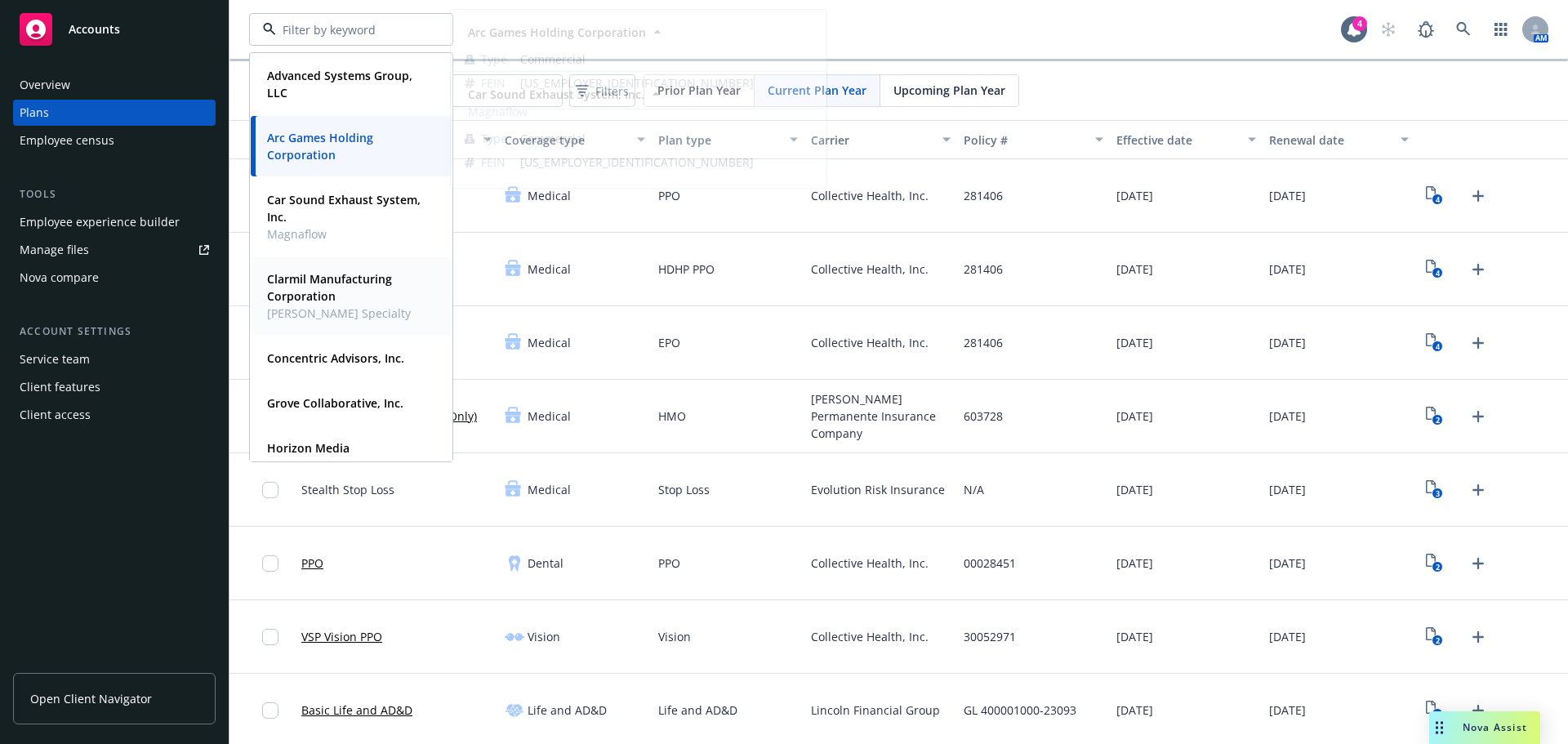
scroll to position [163, 0]
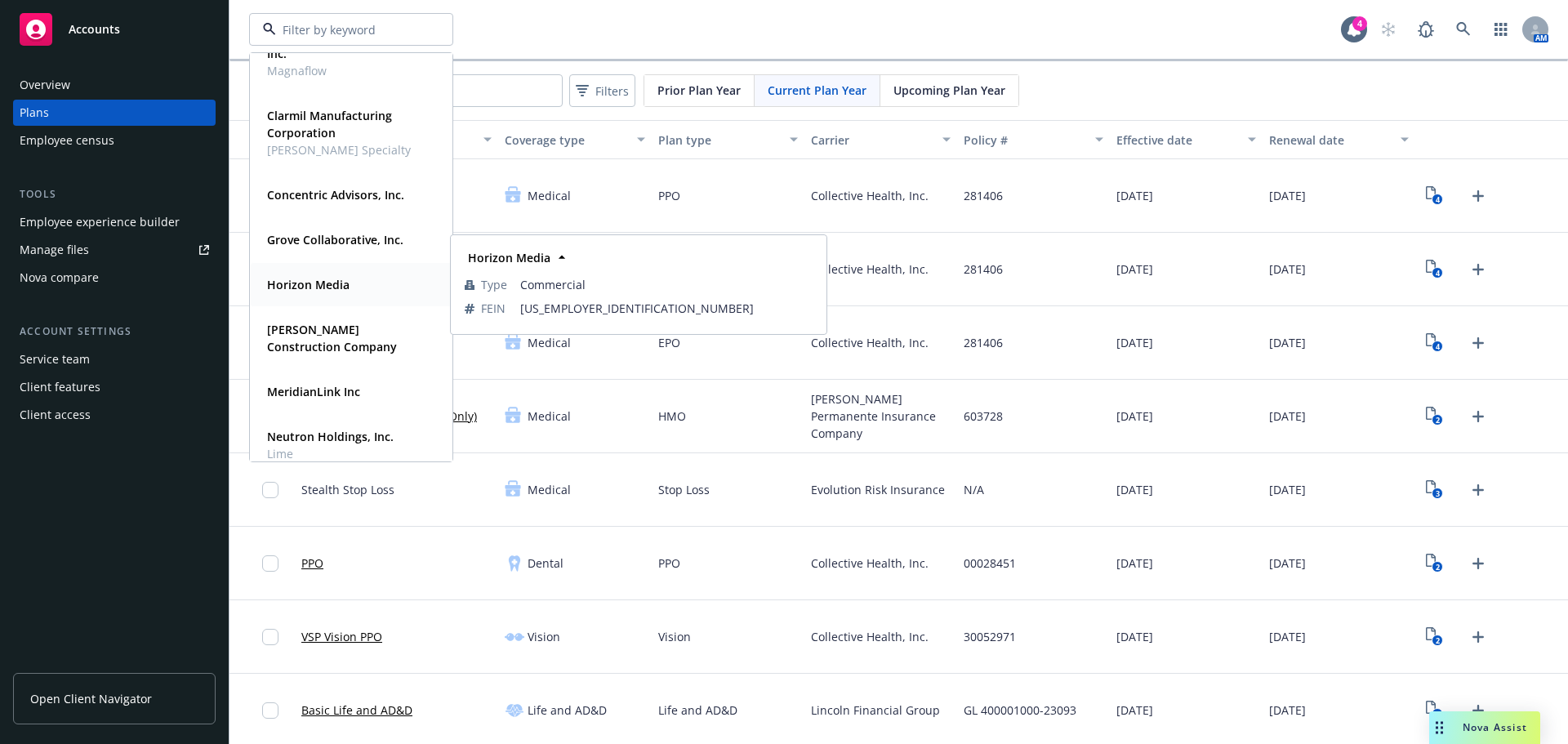
click at [342, 284] on strong "Horizon Media" at bounding box center [309, 284] width 83 height 15
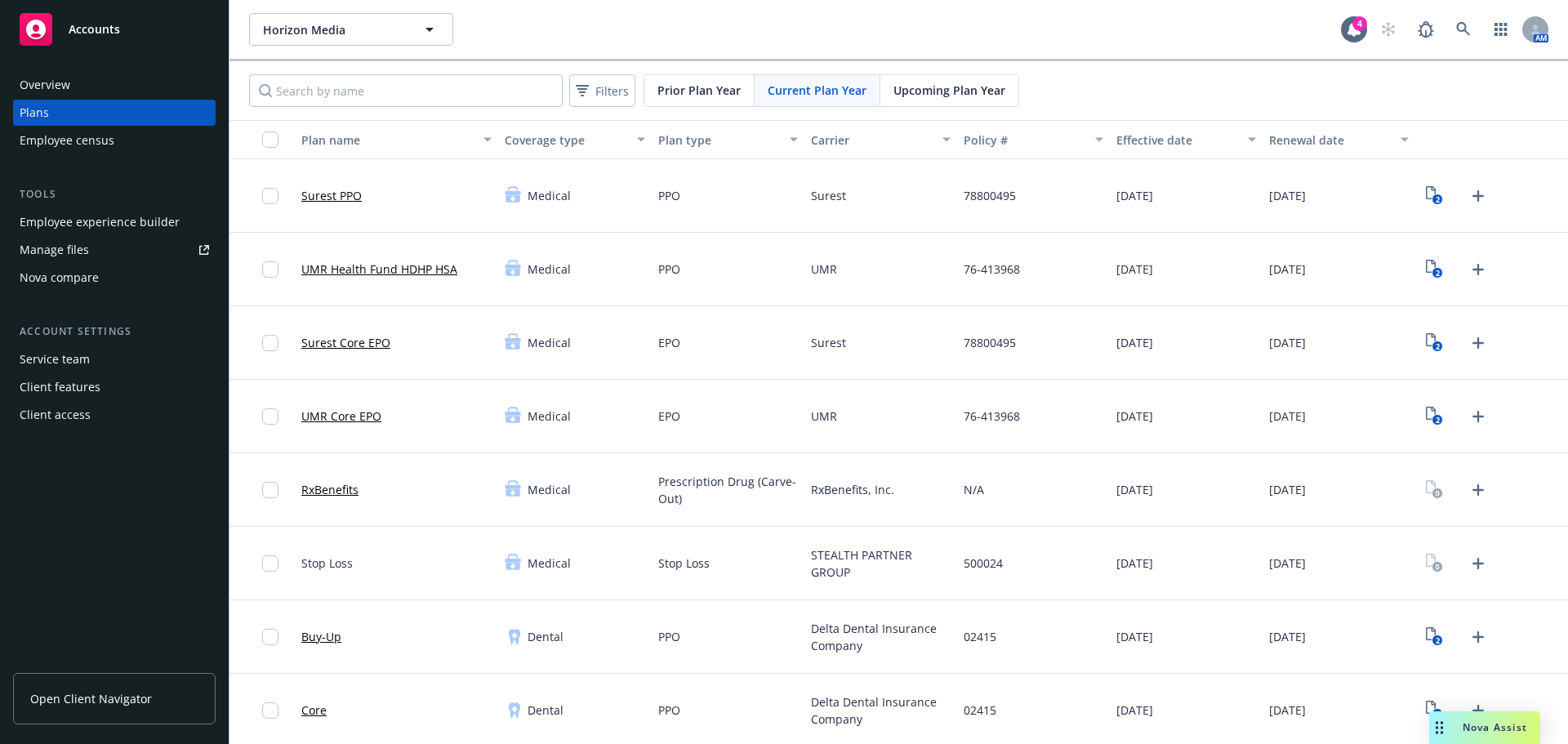
click at [98, 226] on div "Employee experience builder" at bounding box center [100, 222] width 160 height 26
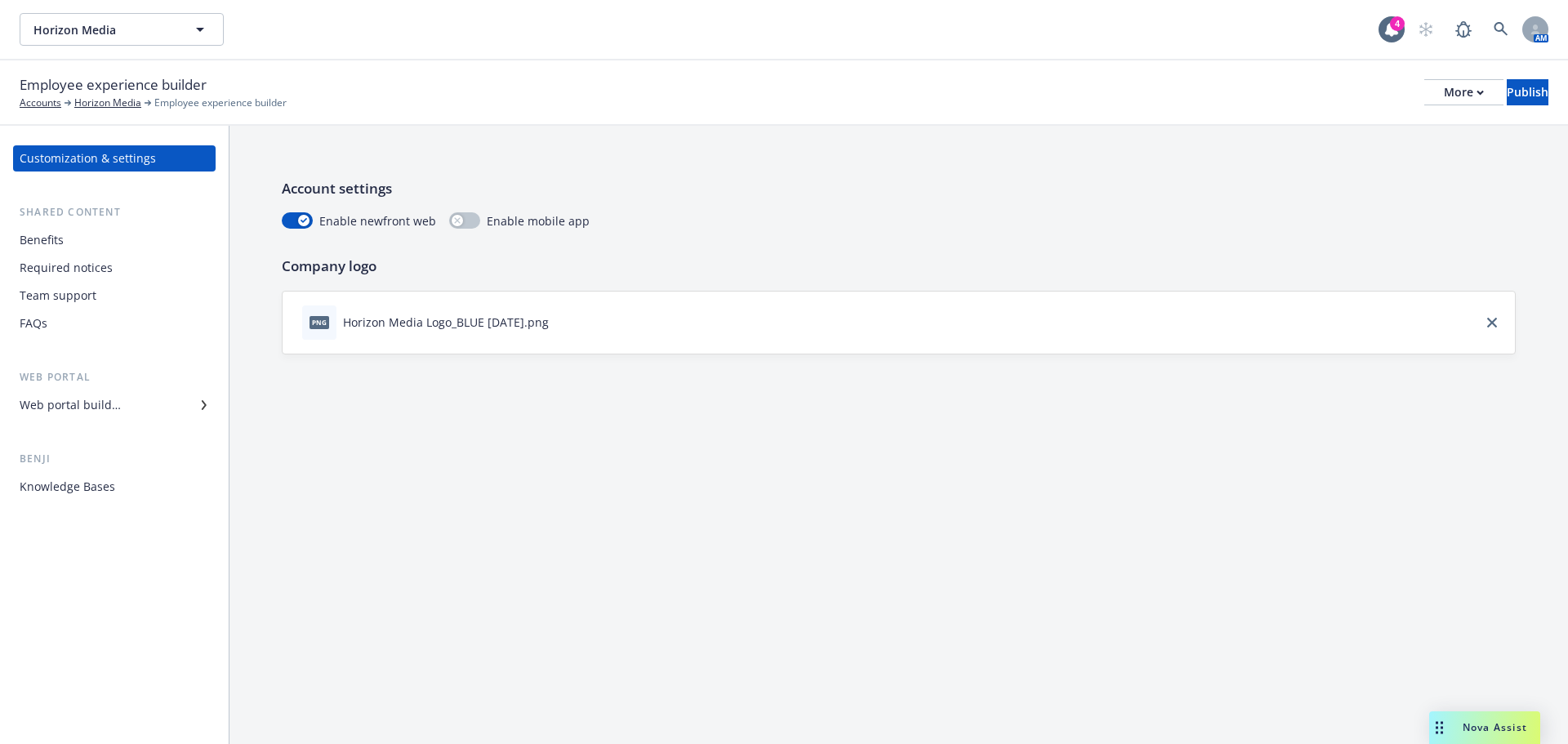
click at [76, 407] on div "Web portal builder" at bounding box center [70, 405] width 101 height 26
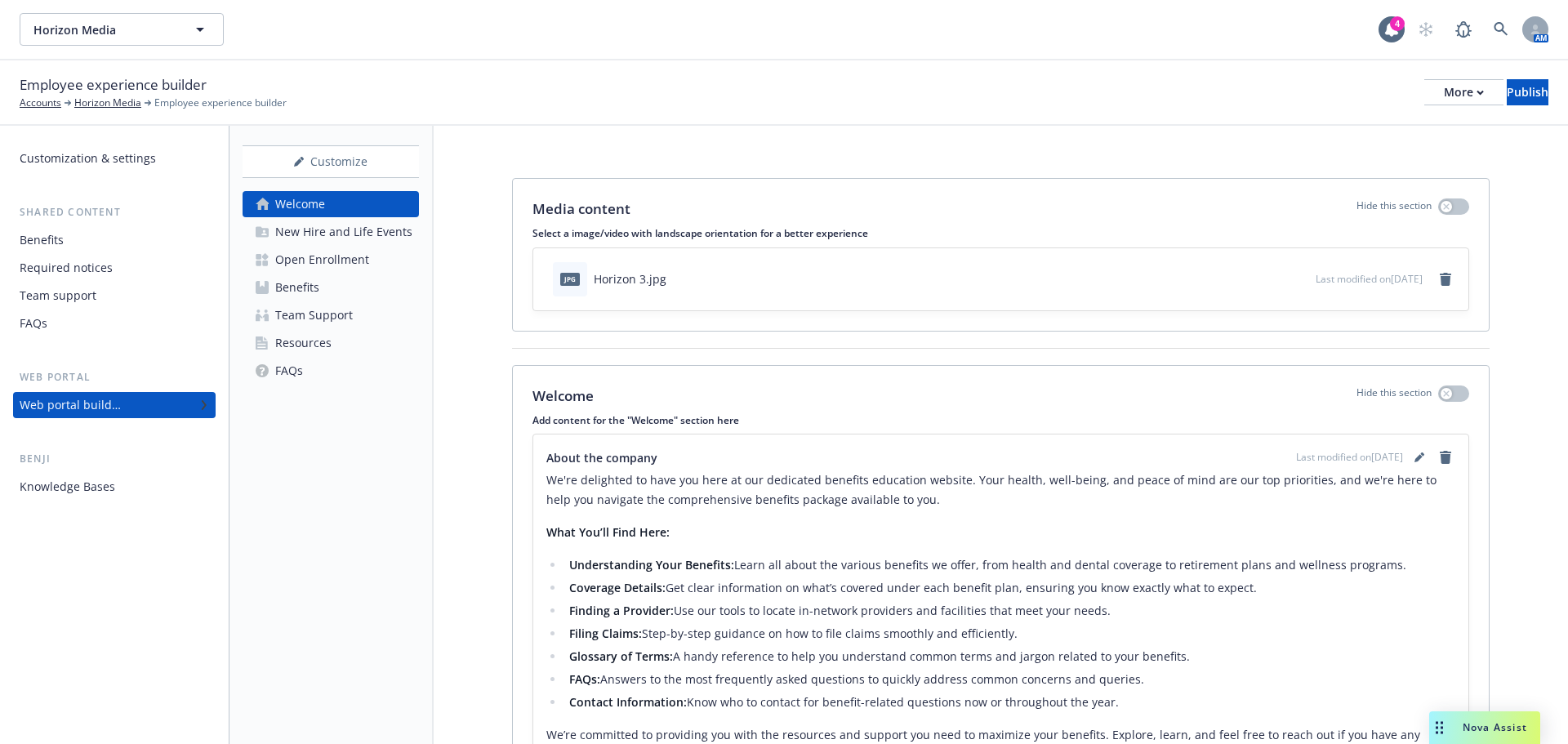
click at [355, 223] on div "New Hire and Life Events" at bounding box center [344, 232] width 137 height 26
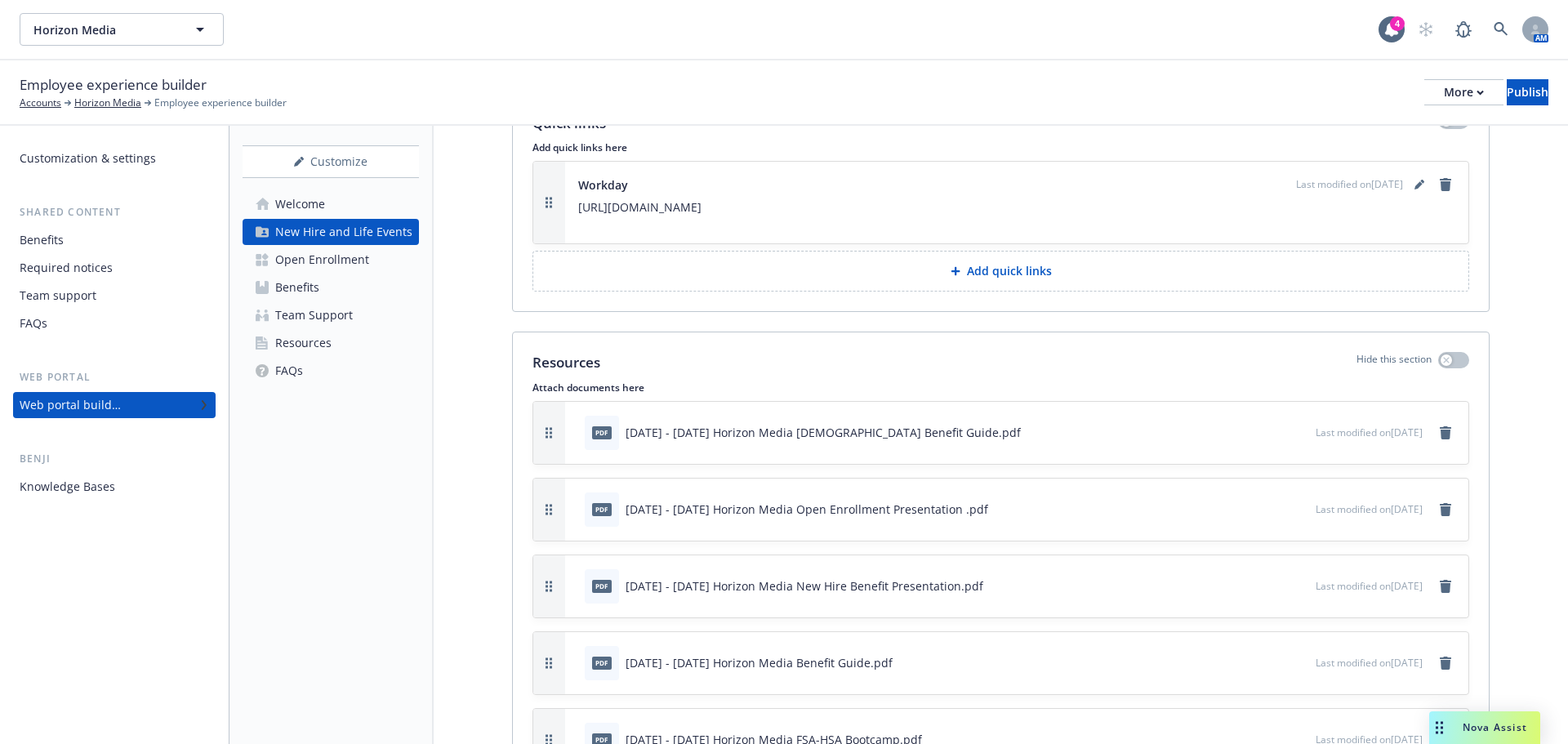
scroll to position [2987, 0]
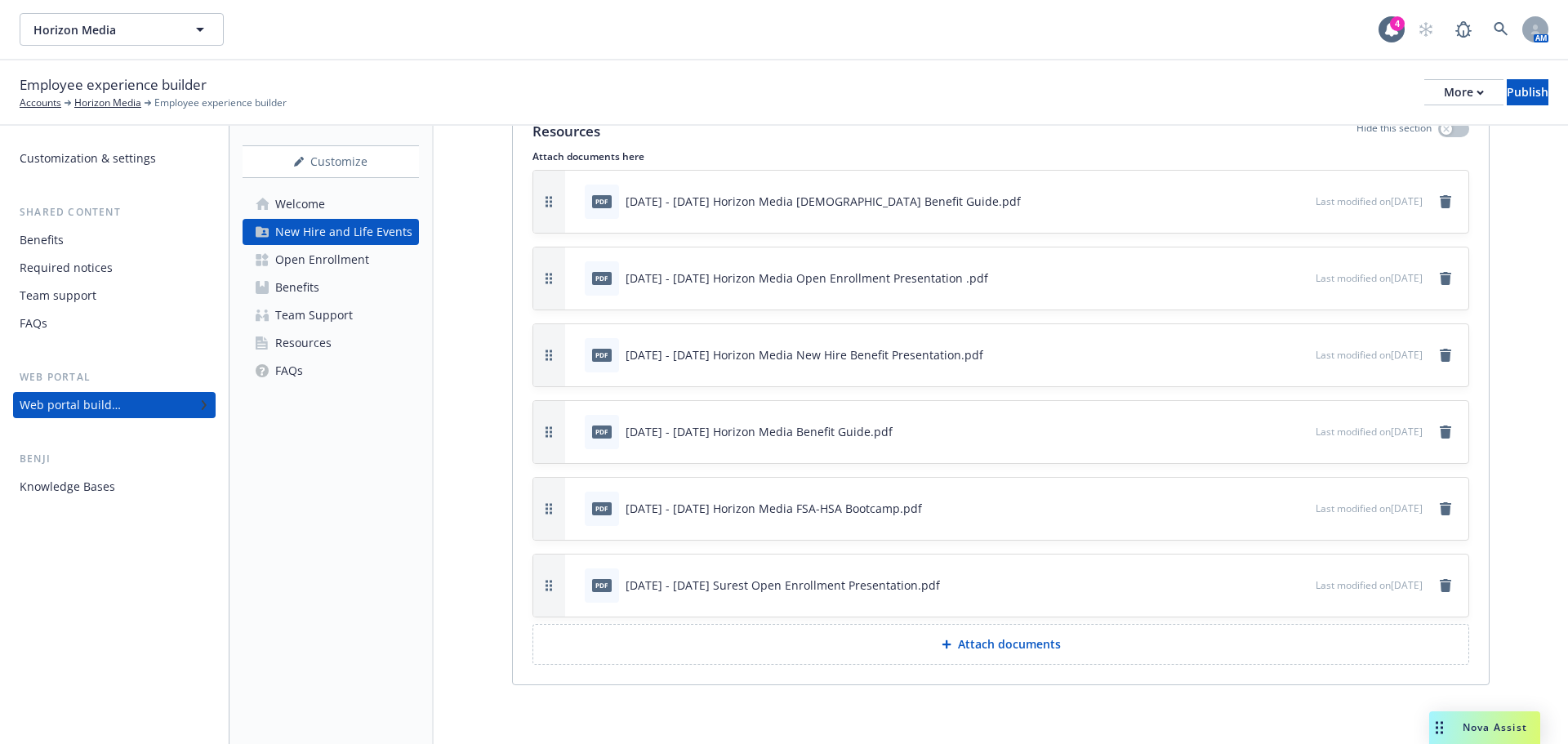
click at [958, 649] on p "Attach documents" at bounding box center [1009, 644] width 103 height 16
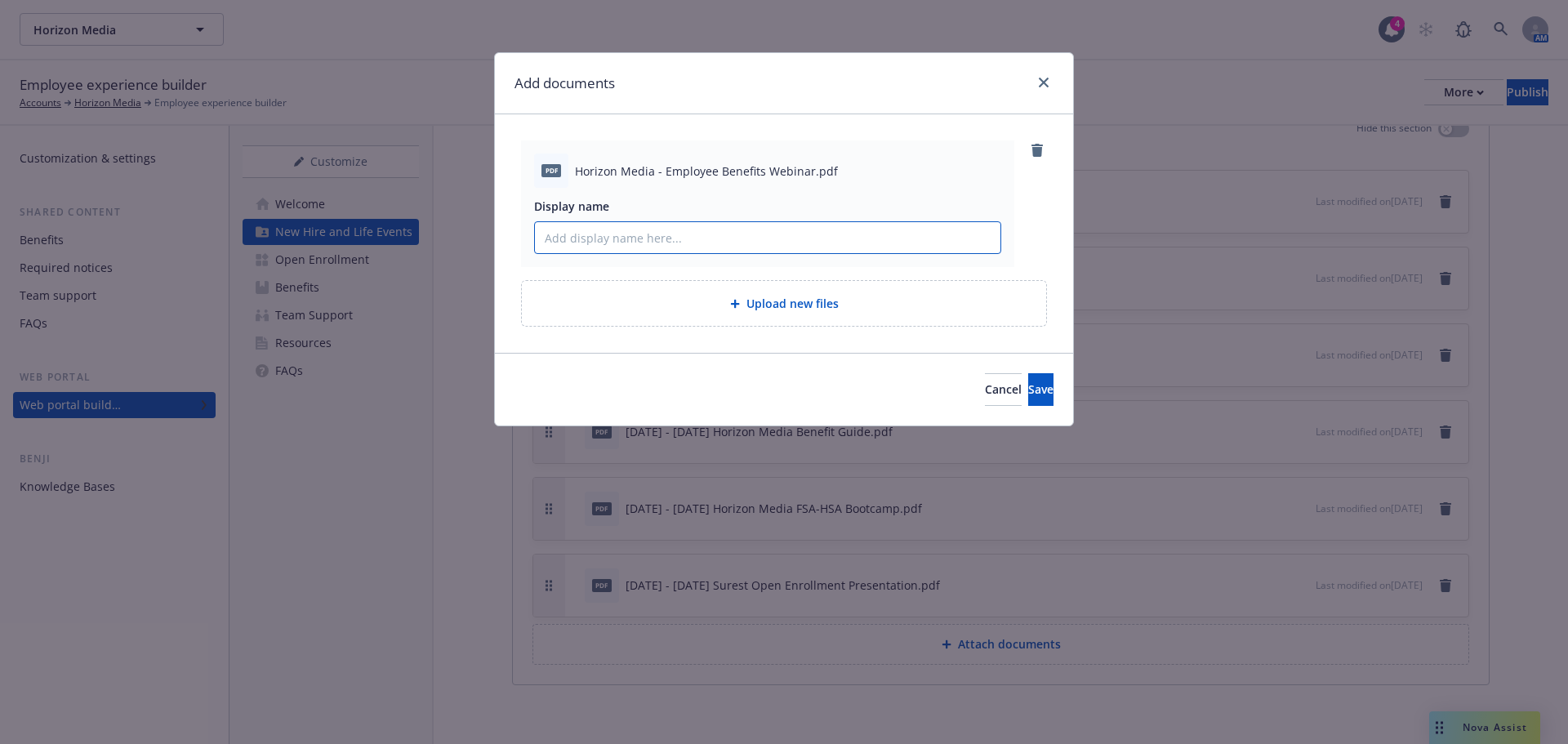
click at [723, 235] on input "Display name" at bounding box center [767, 238] width 466 height 31
type input "C"
type input "[DATE] - [DATE] [DOMAIN_NAME] Employee Benefits Webinar Presentation"
click at [1028, 387] on span "Save" at bounding box center [1041, 389] width 25 height 15
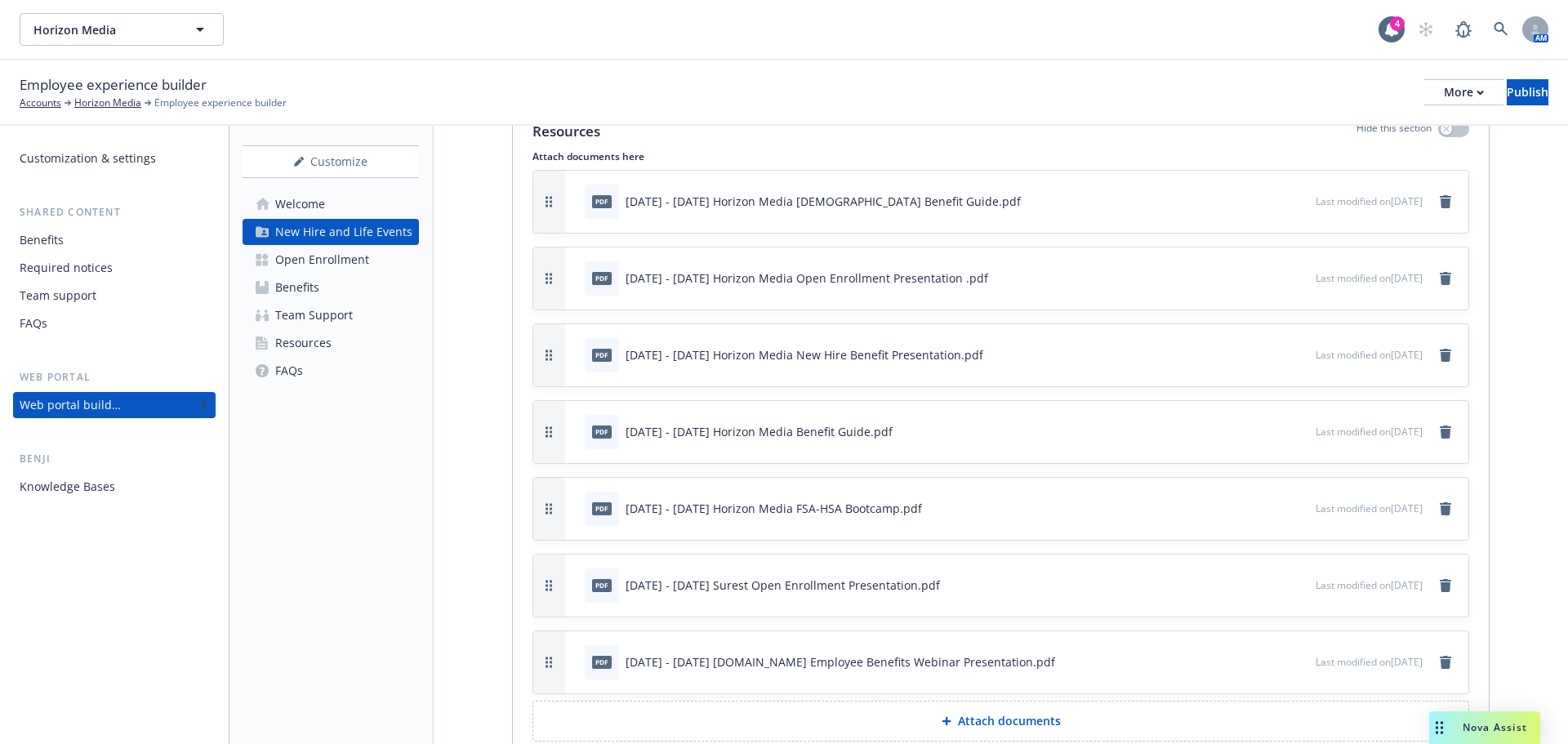
click at [332, 280] on link "Benefits" at bounding box center [330, 287] width 177 height 26
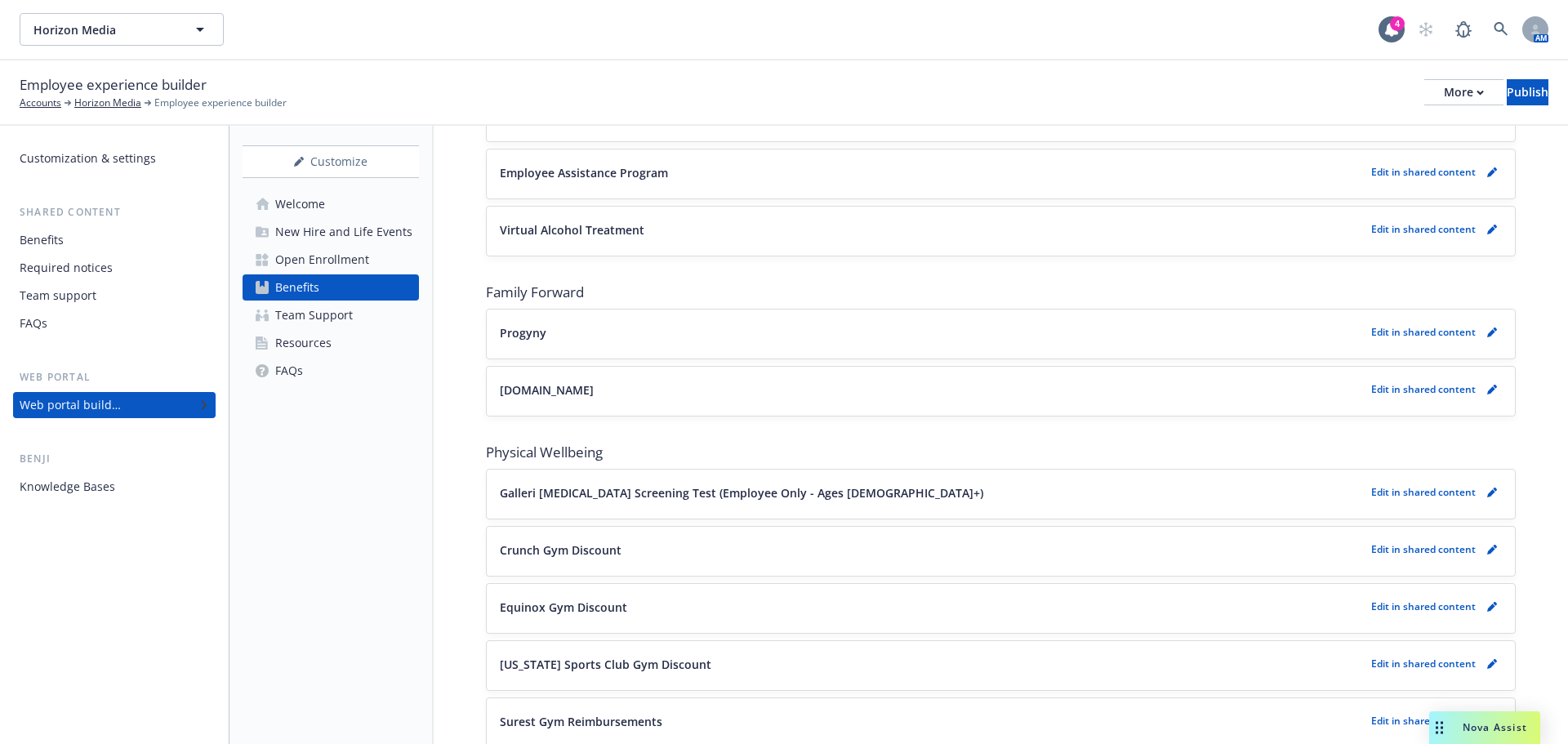
scroll to position [2206, 0]
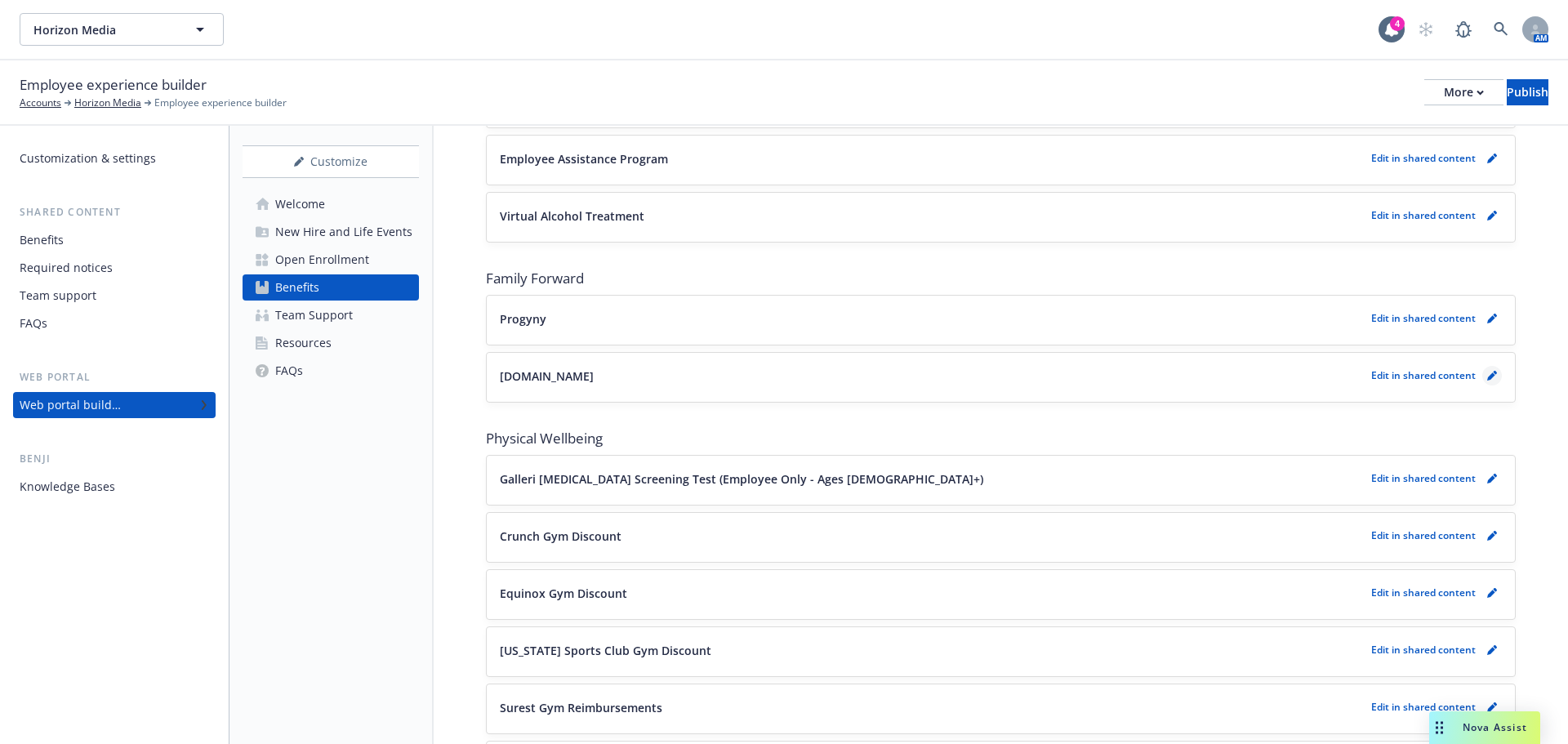
click at [1482, 381] on link "pencil" at bounding box center [1492, 376] width 20 height 20
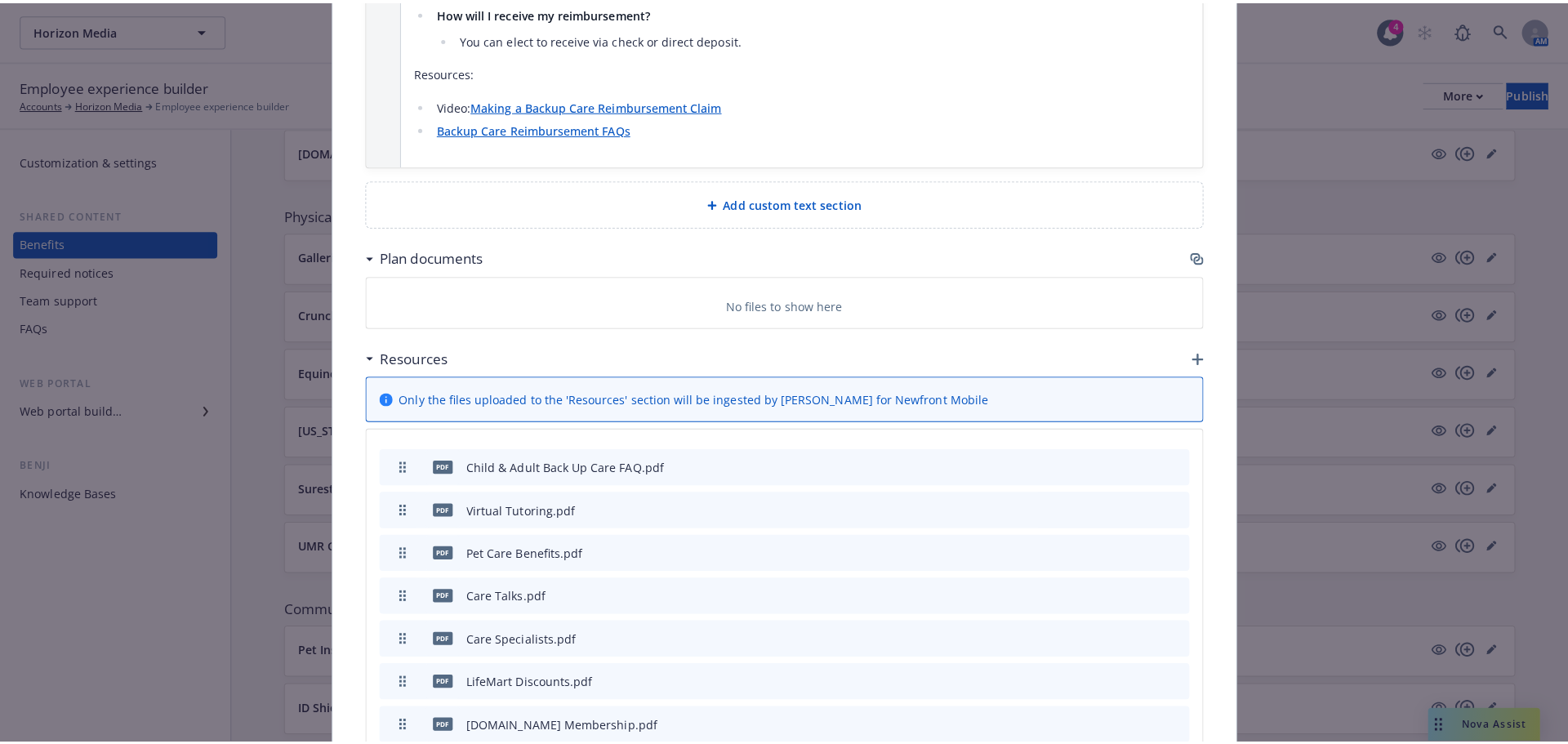
scroll to position [2745, 0]
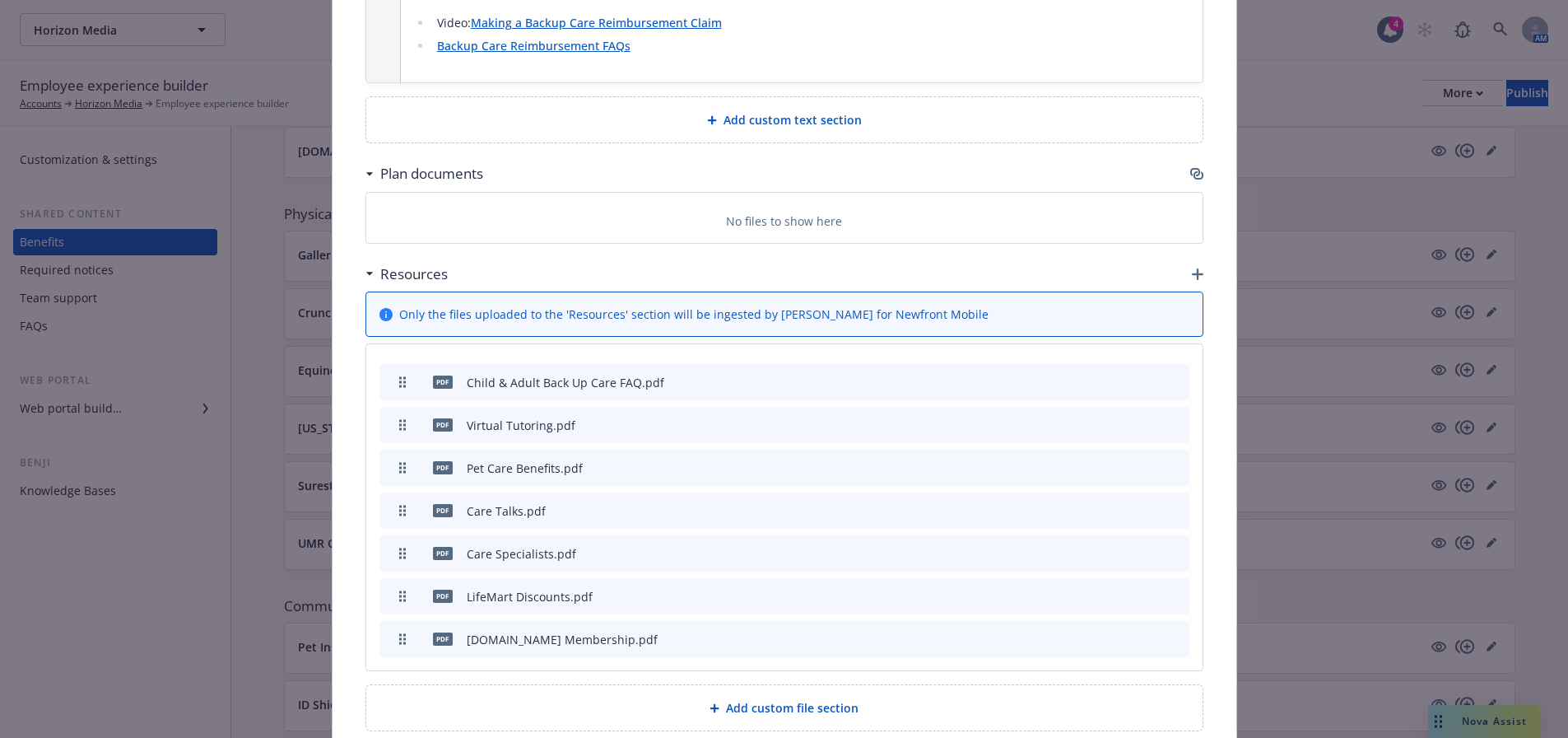
click at [1193, 269] on icon "button" at bounding box center [1197, 274] width 12 height 12
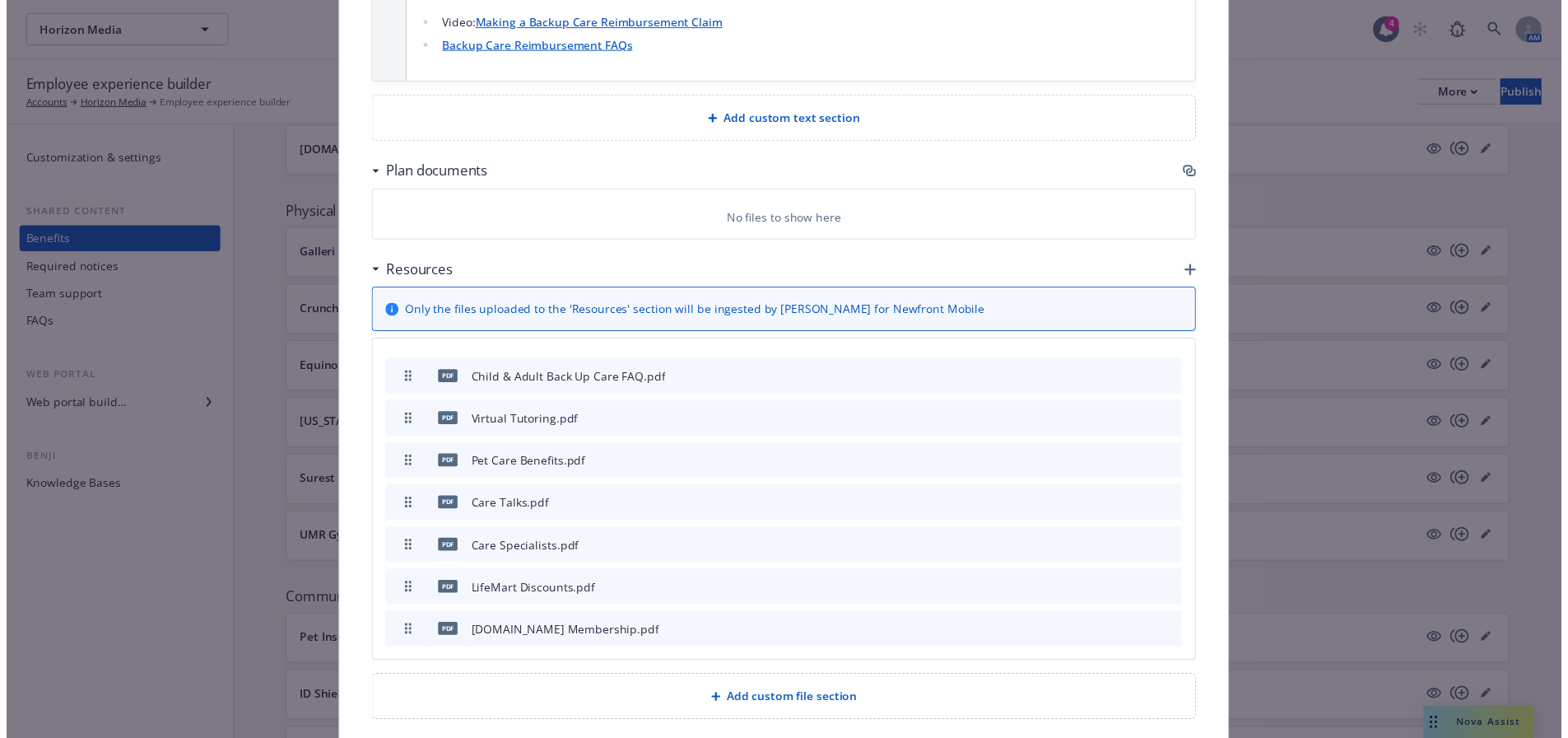
scroll to position [2761, 0]
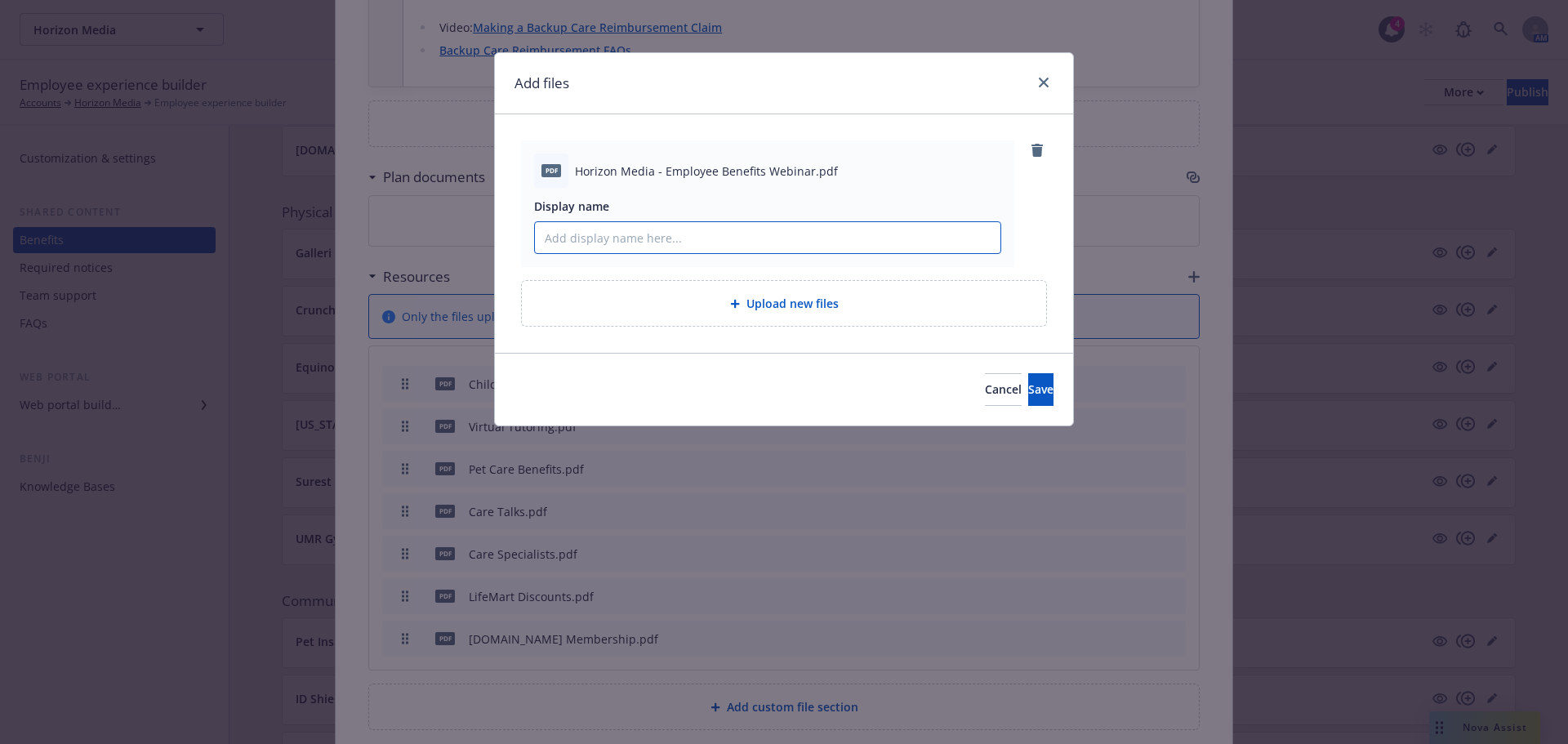
click at [766, 232] on input "Display name" at bounding box center [767, 238] width 466 height 31
type input "[DATE] - [DATE] [DOMAIN_NAME] Employee Benefits Presentation"
click at [1028, 373] on button "Save" at bounding box center [1041, 390] width 25 height 32
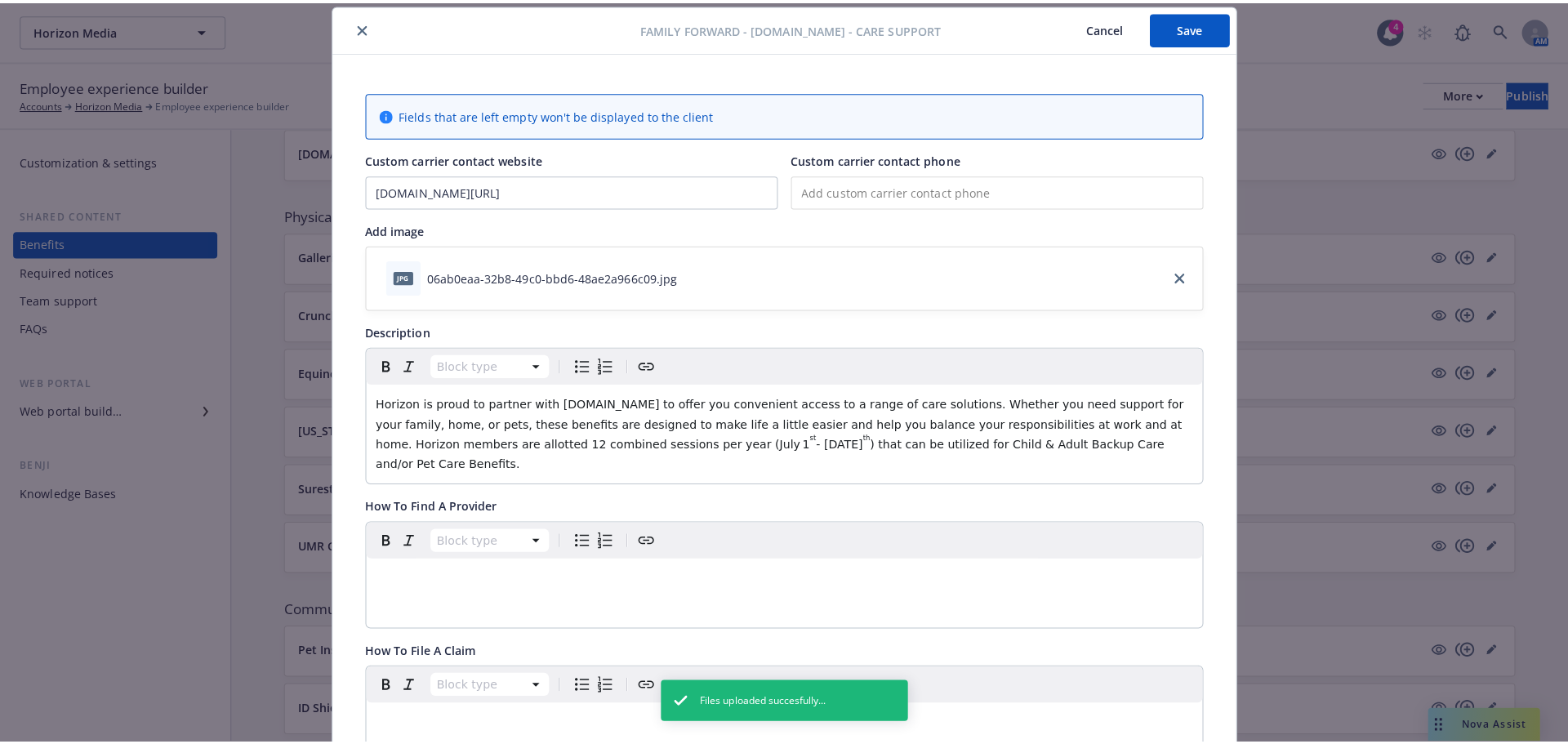
scroll to position [0, 0]
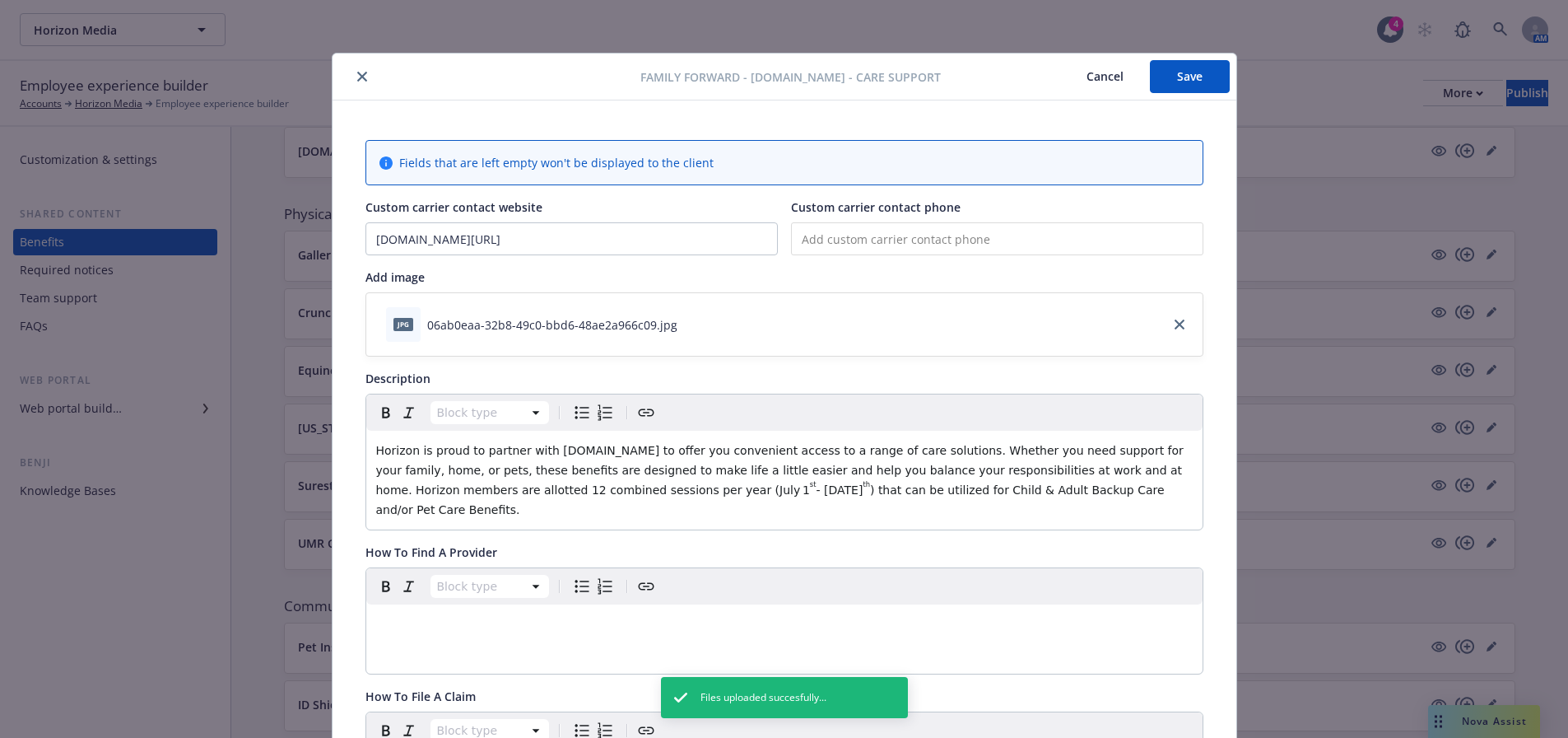
click at [1199, 72] on button "Save" at bounding box center [1190, 76] width 80 height 33
click at [357, 73] on icon "close" at bounding box center [362, 76] width 10 height 10
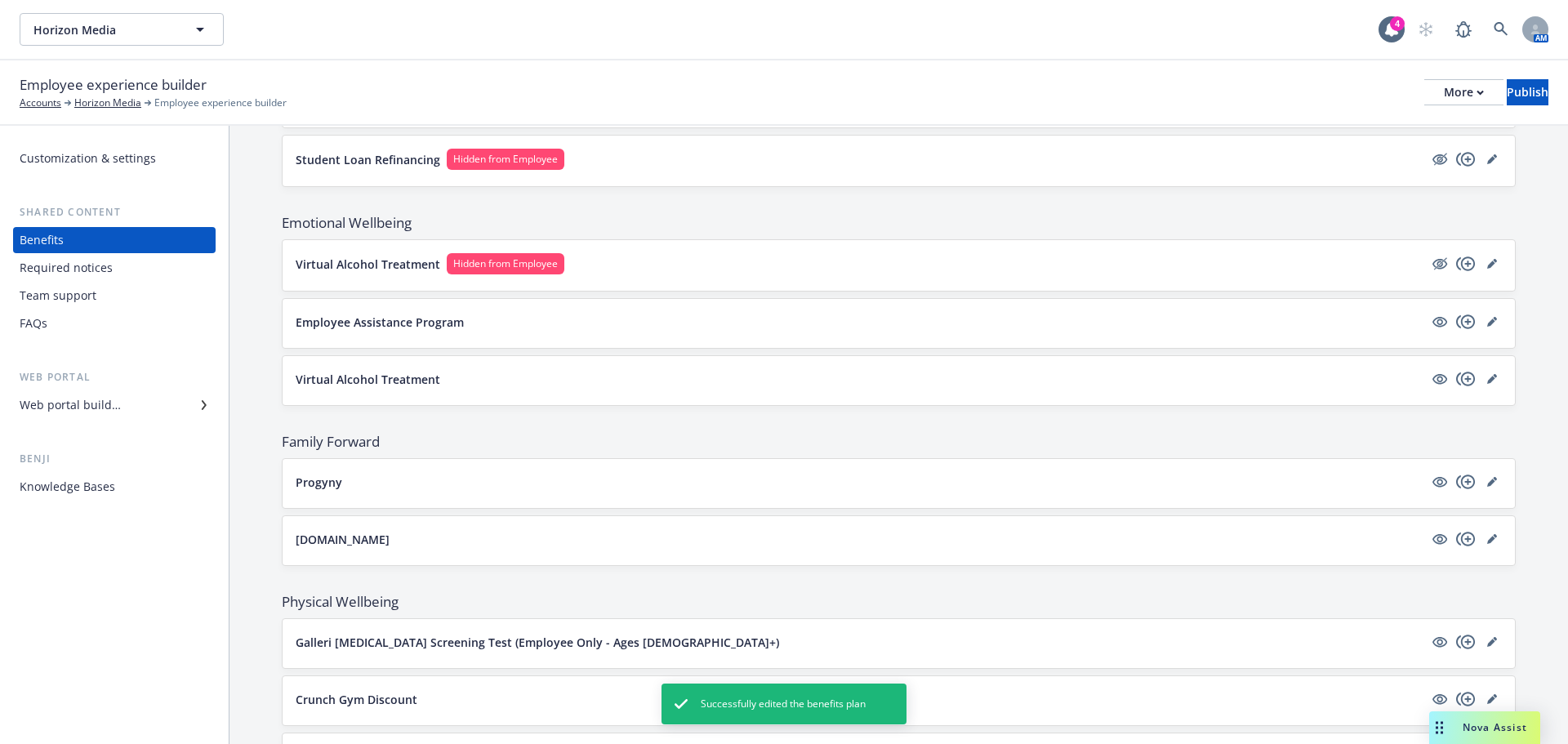
scroll to position [1942, 0]
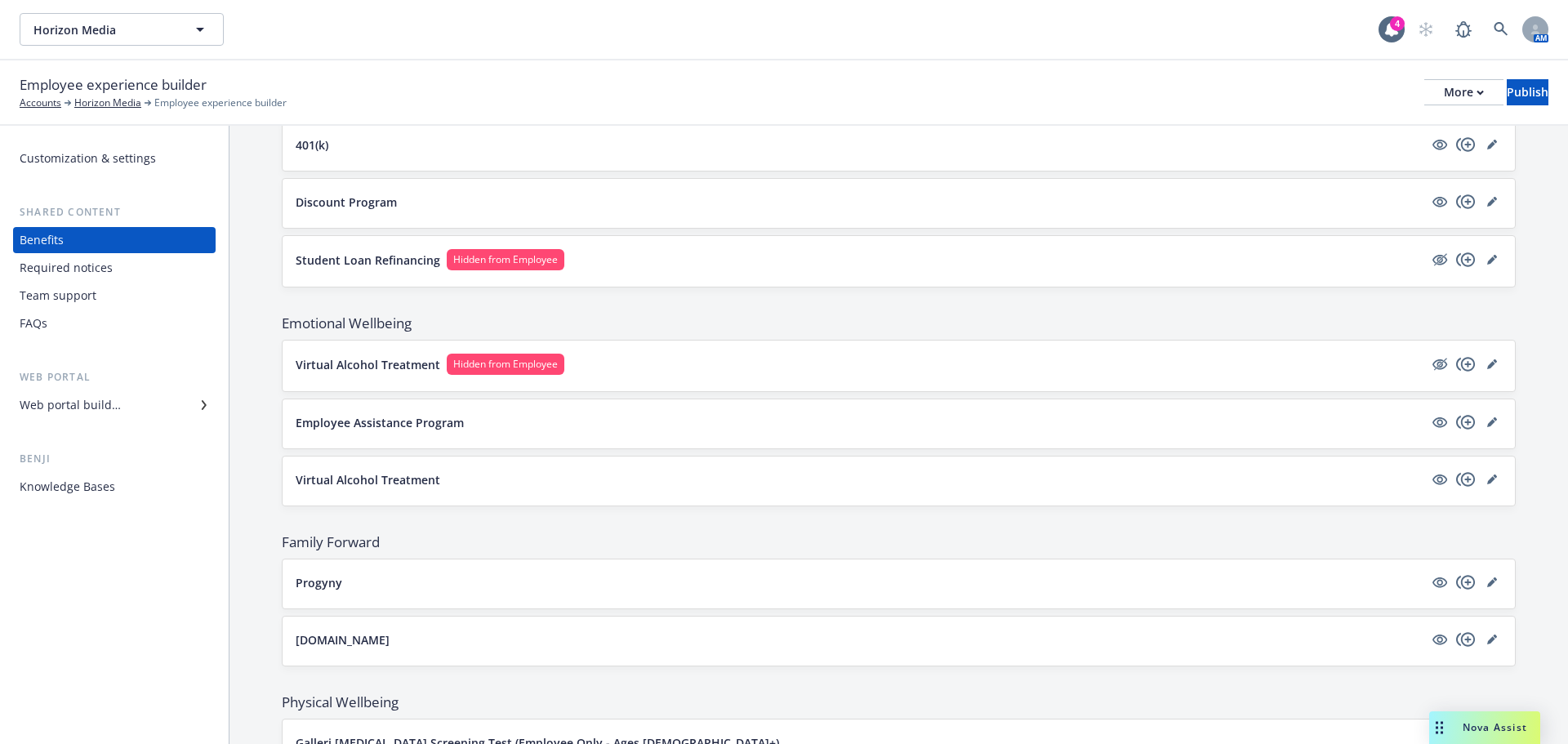
click at [97, 414] on div "Web portal builder" at bounding box center [70, 405] width 101 height 26
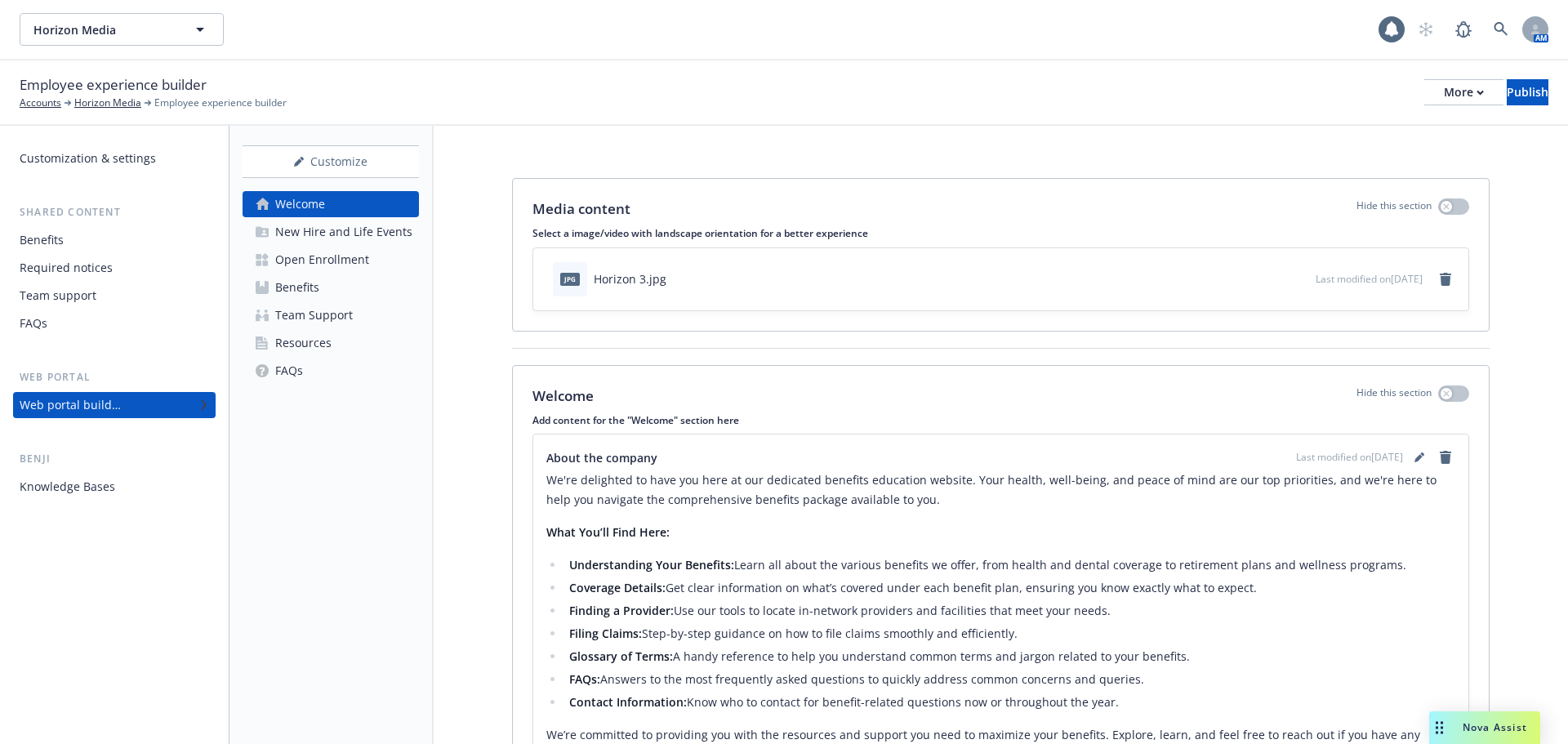
click at [370, 235] on div "New Hire and Life Events" at bounding box center [344, 232] width 137 height 26
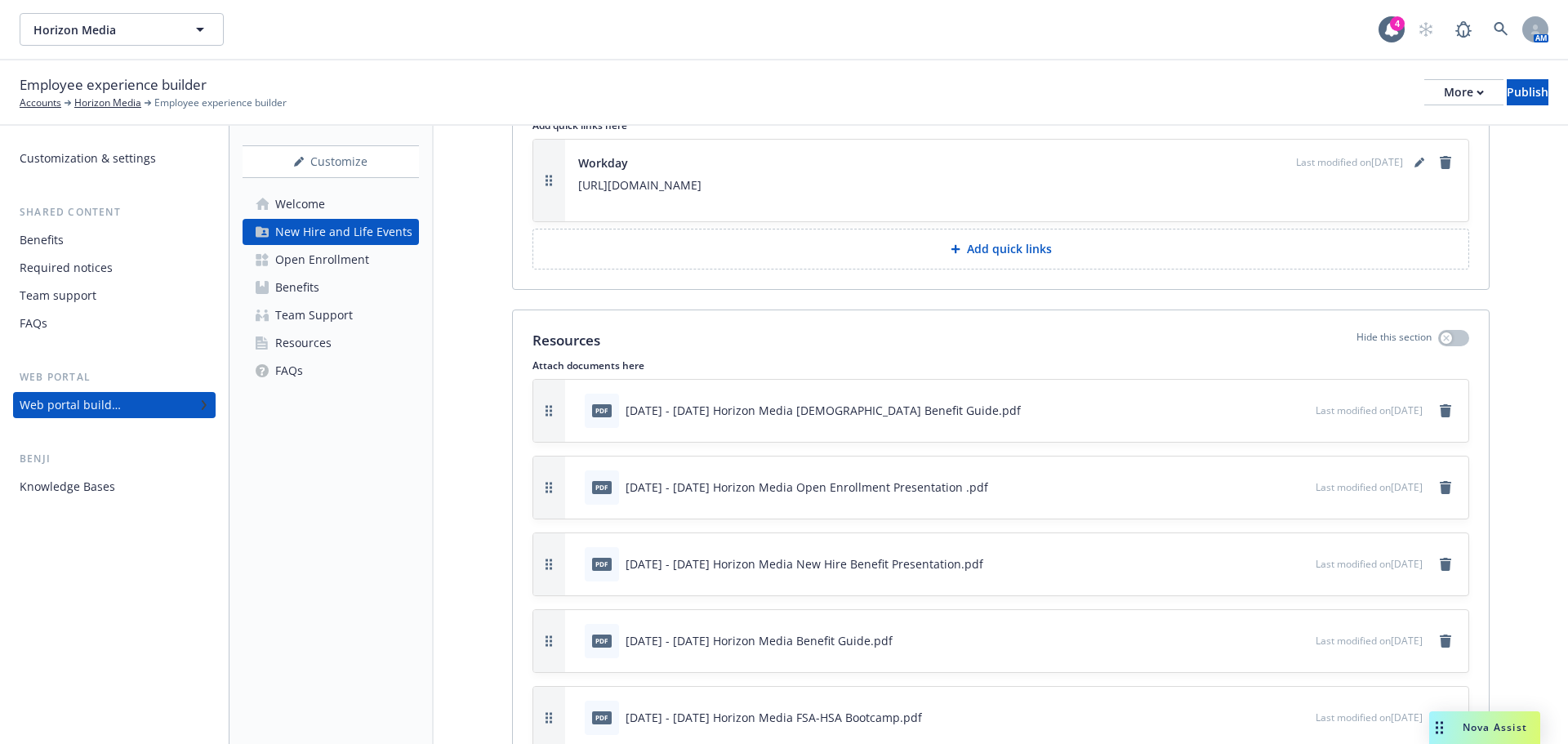
scroll to position [3064, 0]
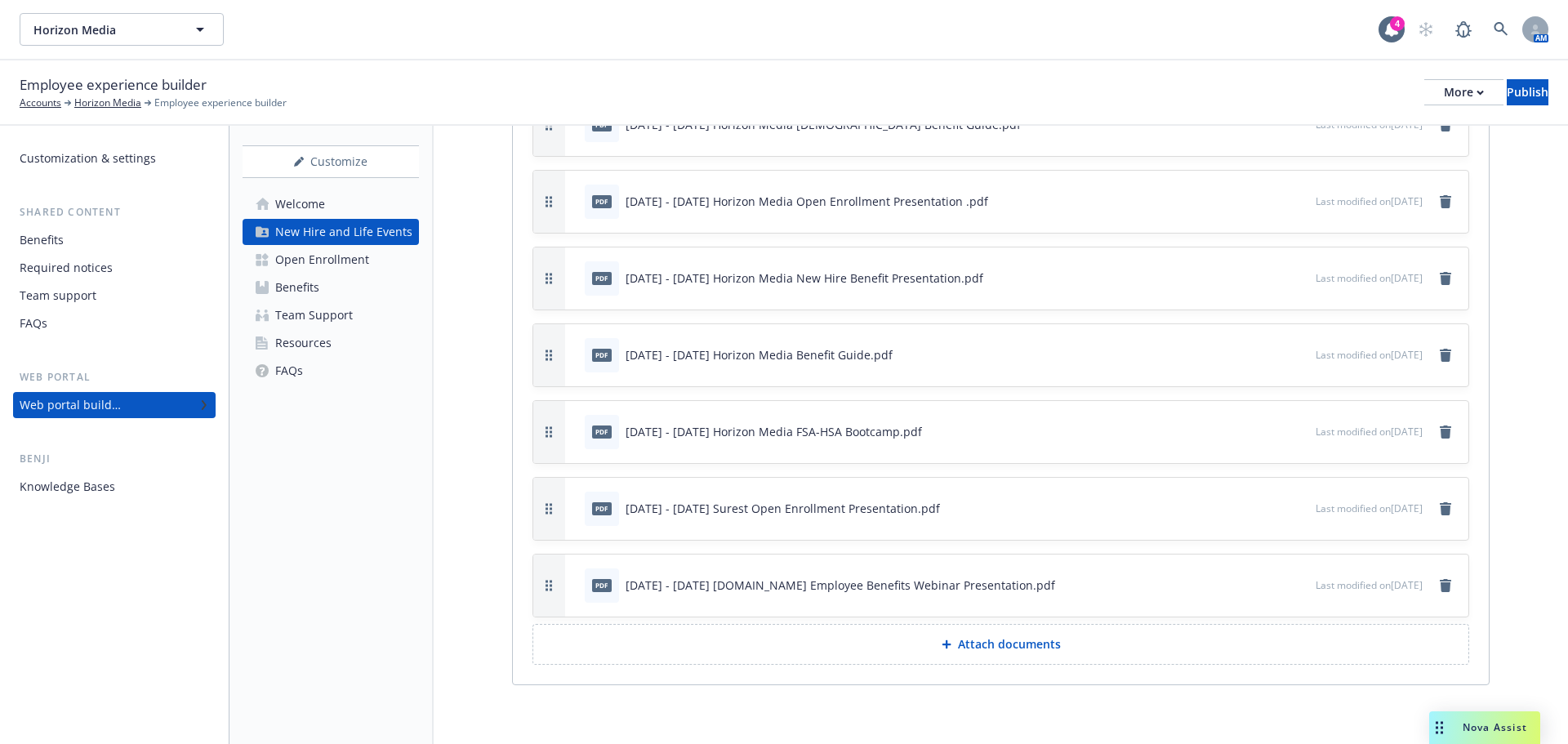
click at [1245, 584] on div at bounding box center [1276, 585] width 64 height 17
click at [1243, 584] on icon "button" at bounding box center [1248, 584] width 10 height 10
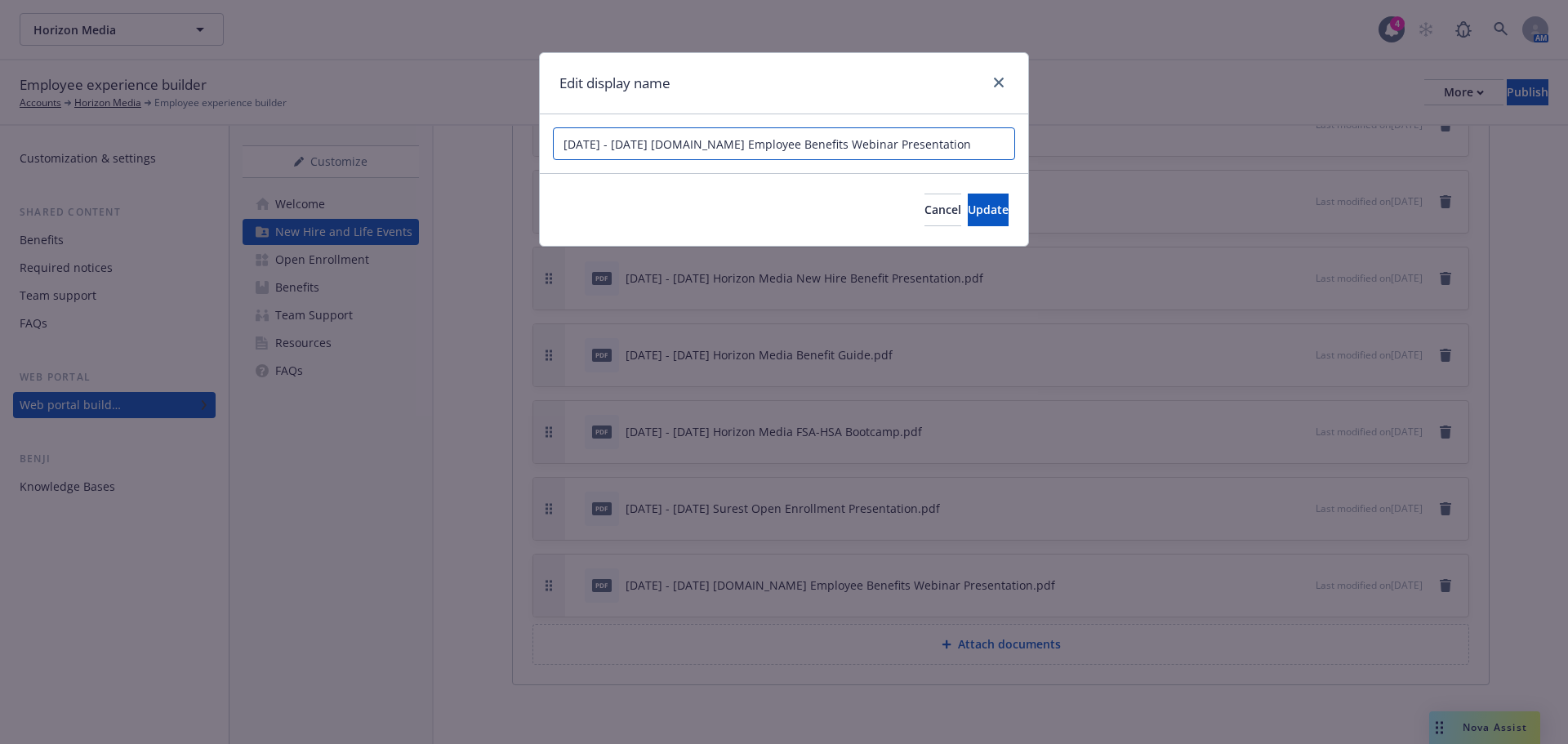
drag, startPoint x: 782, startPoint y: 142, endPoint x: 742, endPoint y: 145, distance: 40.1
click at [742, 145] on input "[DATE] - [DATE] [DOMAIN_NAME] Employee Benefits Webinar Presentation" at bounding box center [783, 144] width 462 height 32
drag, startPoint x: 826, startPoint y: 146, endPoint x: 784, endPoint y: 148, distance: 42.0
click at [784, 148] on input "[DATE] - [DATE] [DOMAIN_NAME] Employee Benefits Webinar Presentation" at bounding box center [783, 144] width 462 height 32
type input "[DATE] - [DATE] [DOMAIN_NAME] Employee Benefits Presentation"
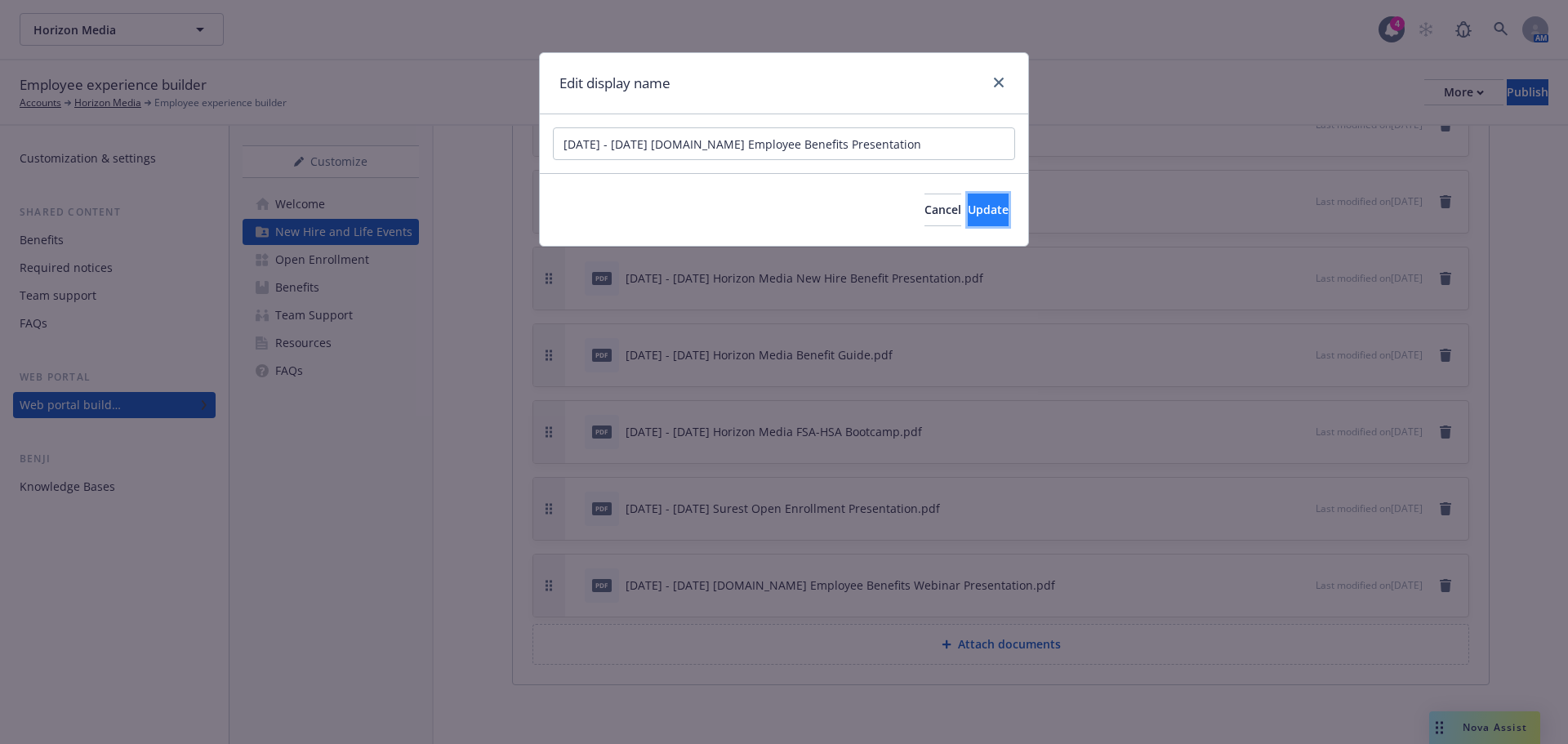
click at [969, 225] on button "Update" at bounding box center [989, 210] width 41 height 32
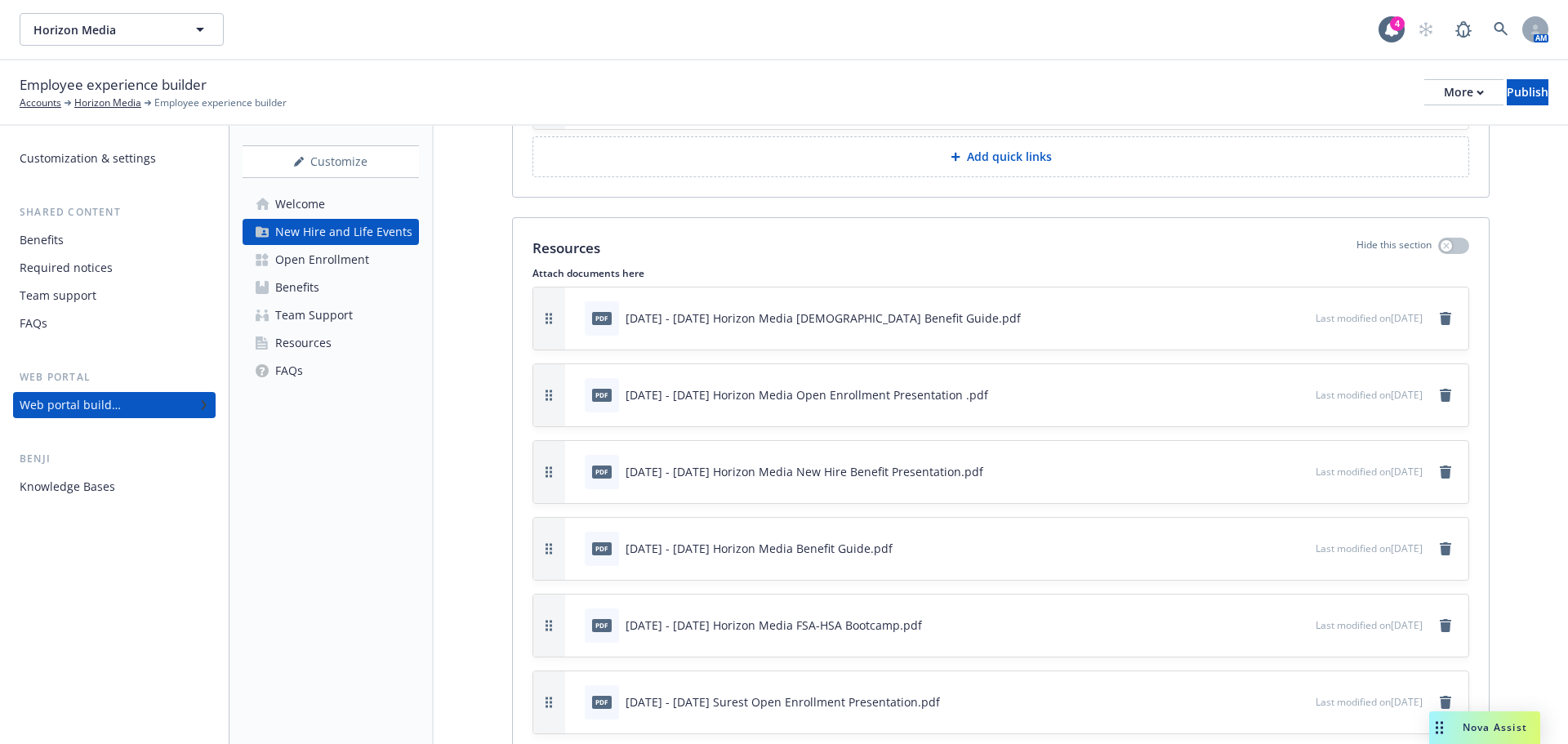
scroll to position [2818, 0]
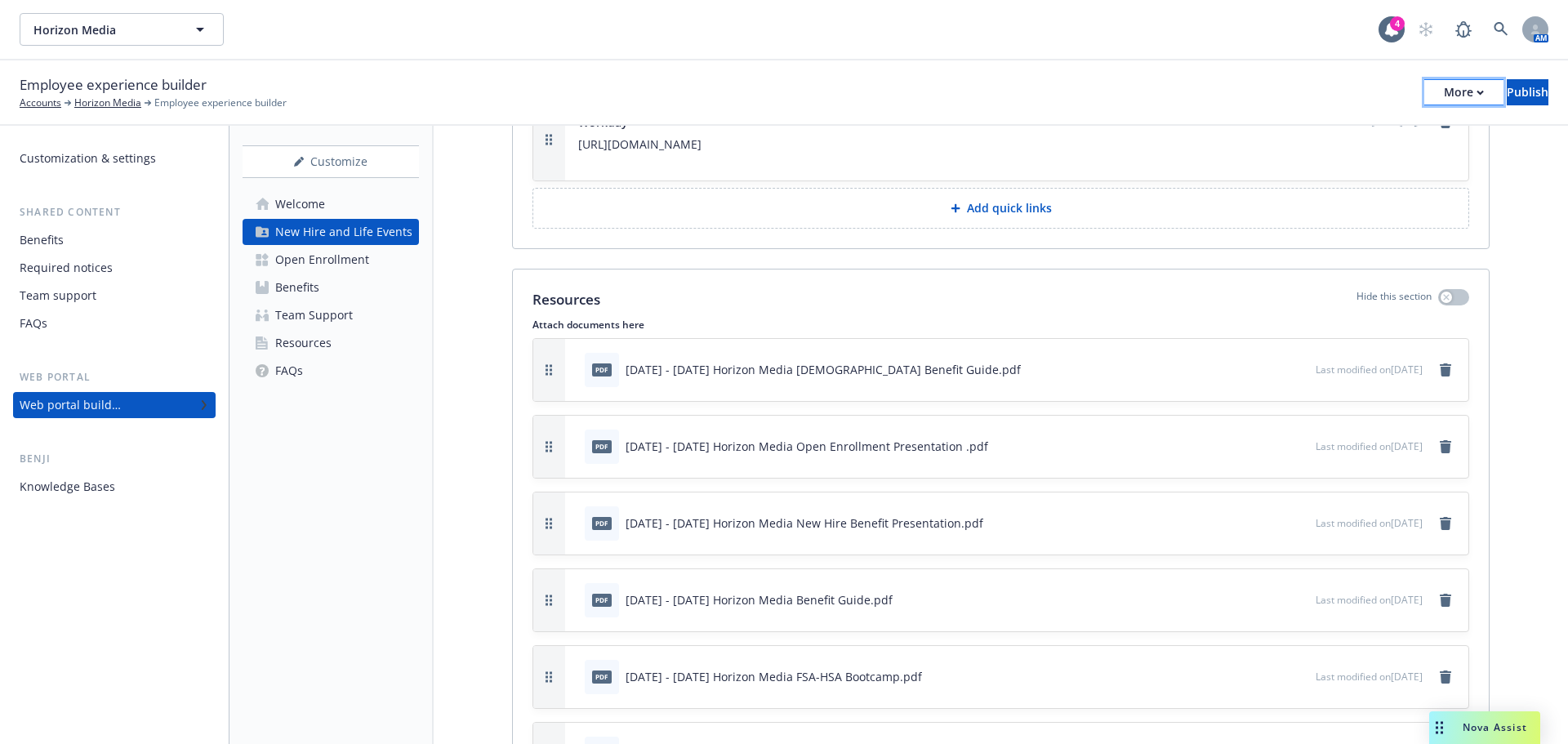
click at [1477, 92] on icon "button" at bounding box center [1480, 92] width 5 height 4
click at [1379, 166] on link "Copy portal link" at bounding box center [1328, 162] width 241 height 32
click at [1526, 83] on button "Publish" at bounding box center [1527, 92] width 41 height 26
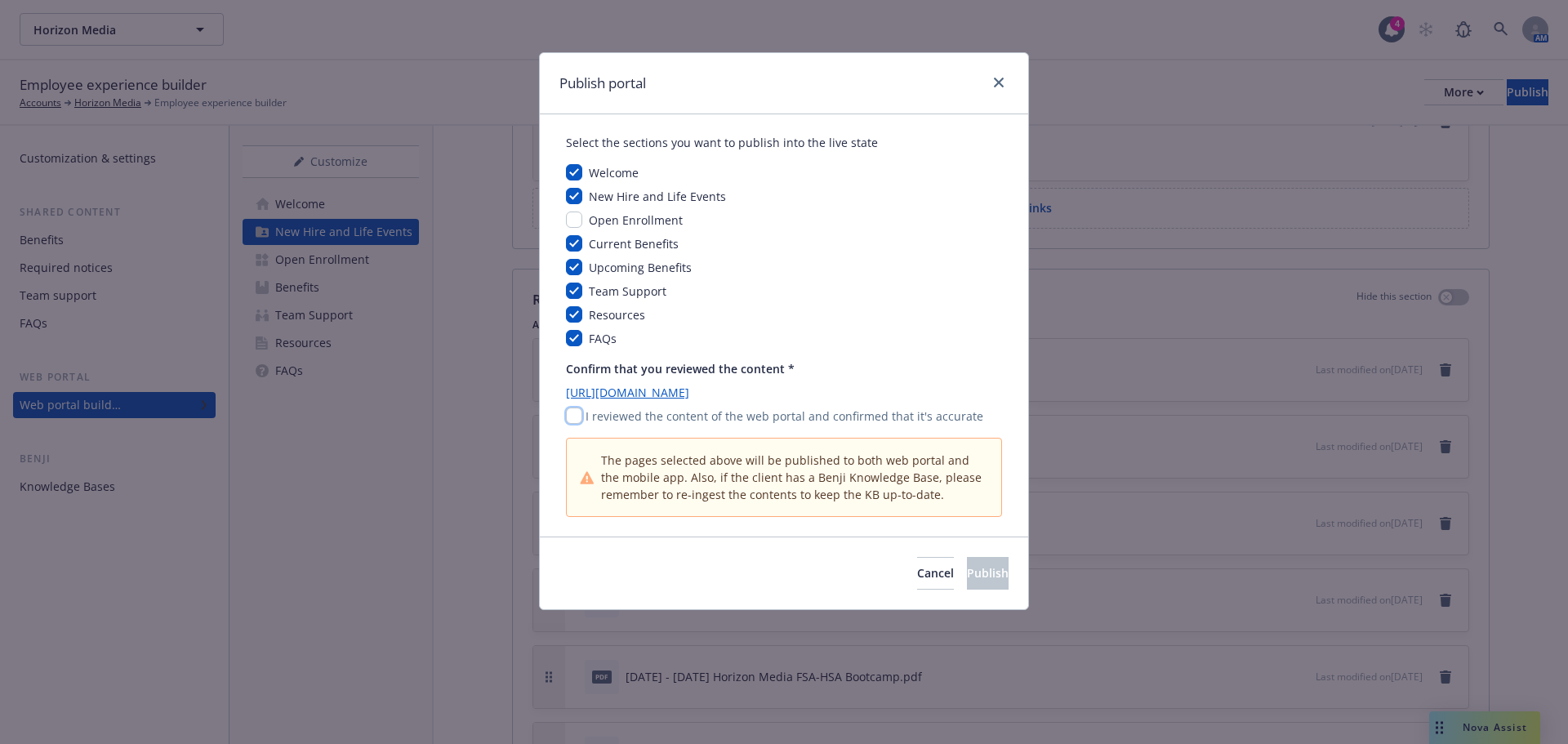
click at [571, 421] on input "checkbox" at bounding box center [574, 416] width 16 height 16
checkbox input "true"
click at [967, 574] on button "Publish" at bounding box center [988, 573] width 41 height 32
